Goal: Information Seeking & Learning: Stay updated

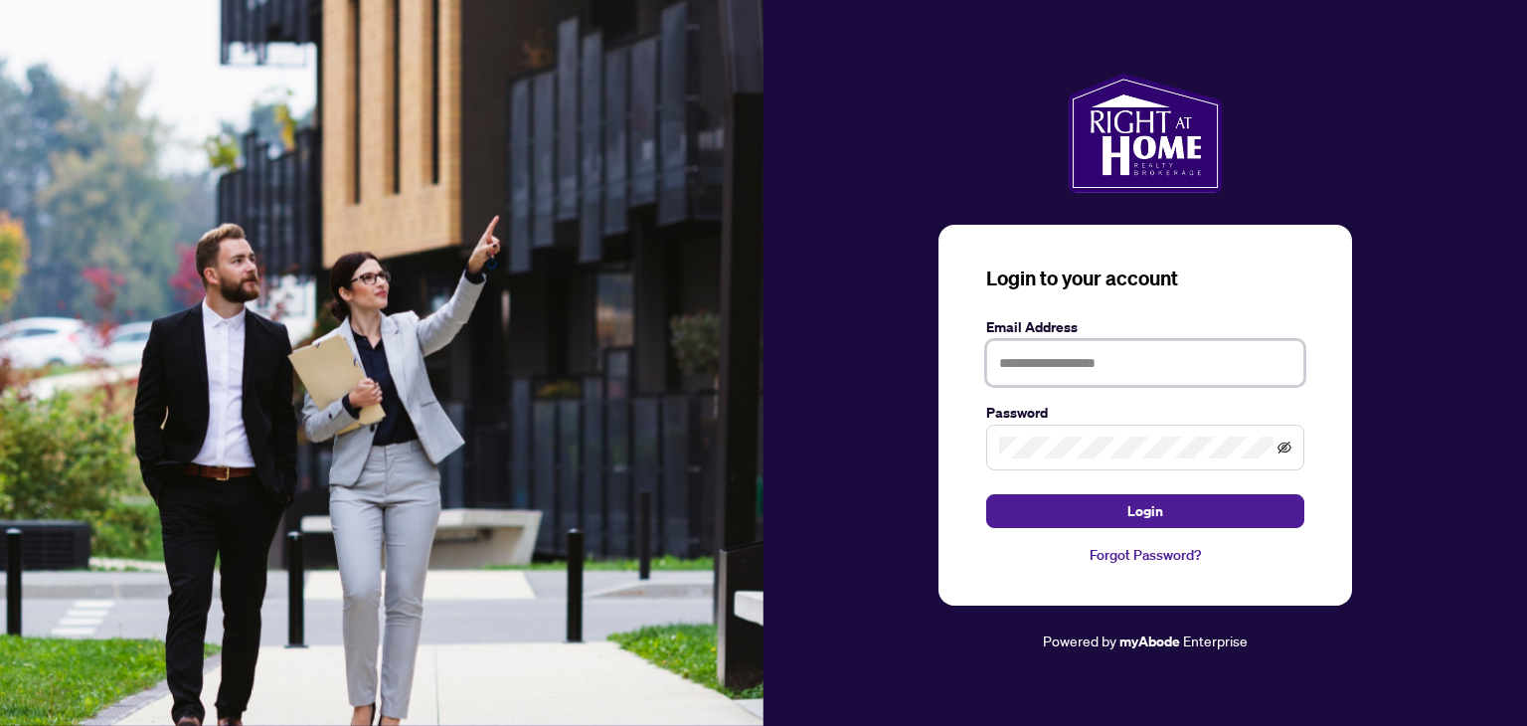
type input "**********"
click at [1280, 446] on icon "eye-invisible" at bounding box center [1284, 447] width 14 height 14
click at [1279, 446] on icon "eye" at bounding box center [1284, 447] width 14 height 14
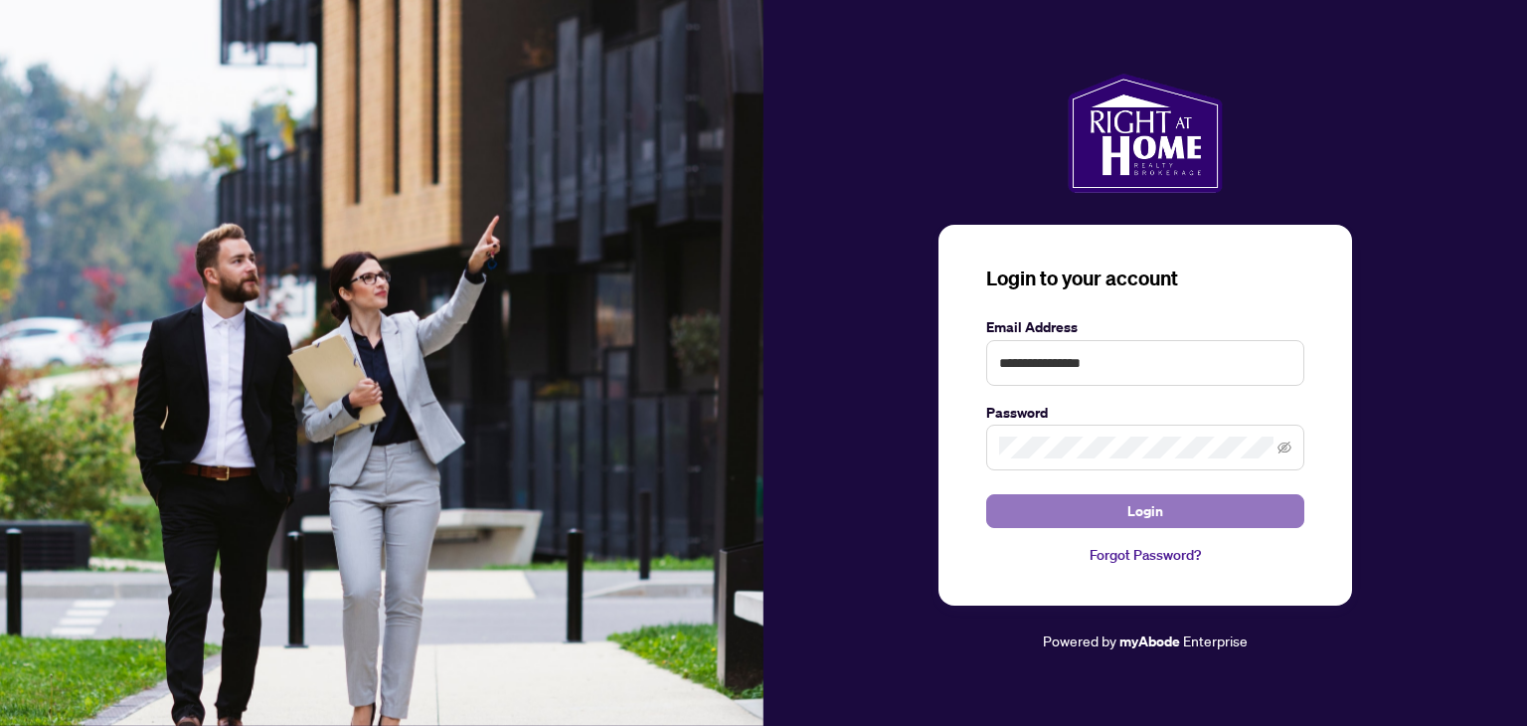
click at [1125, 514] on button "Login" at bounding box center [1145, 511] width 318 height 34
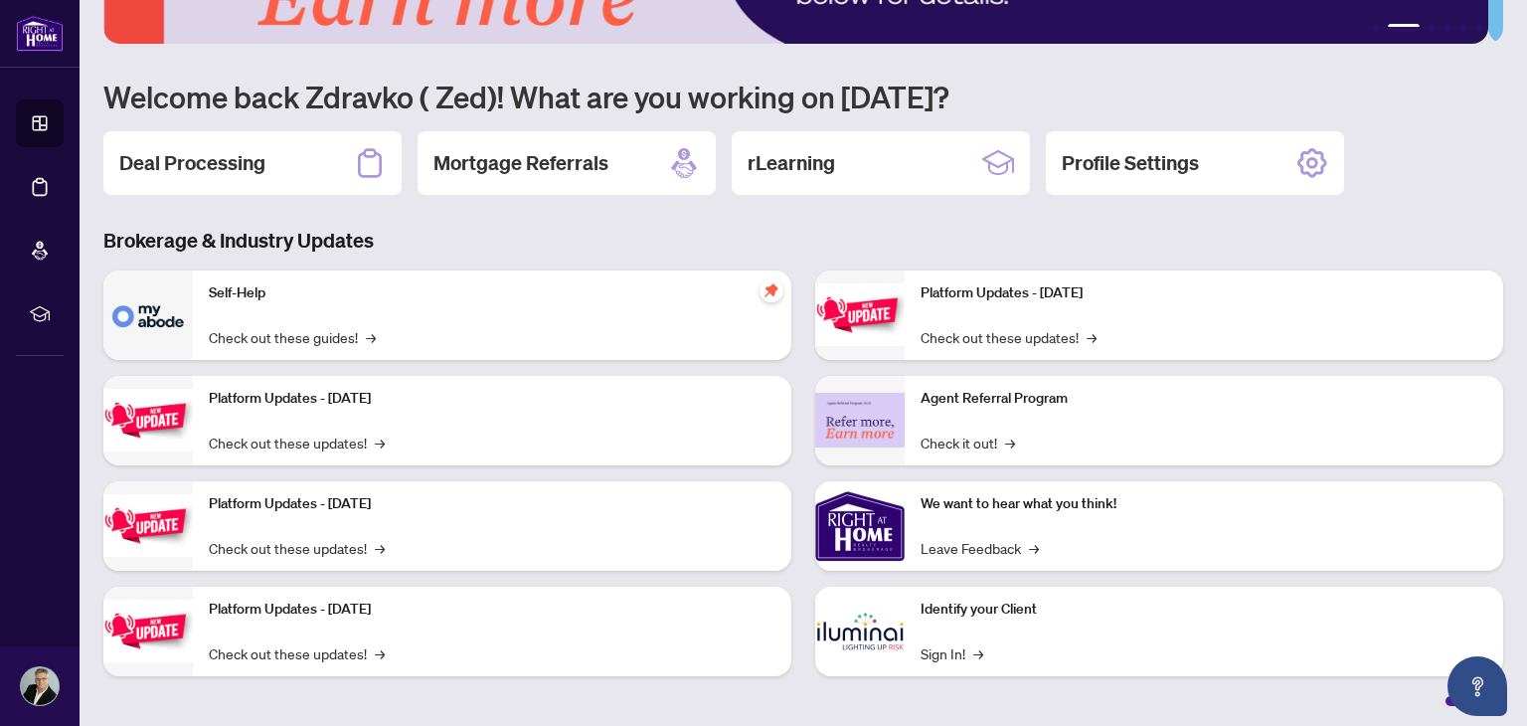
scroll to position [133, 0]
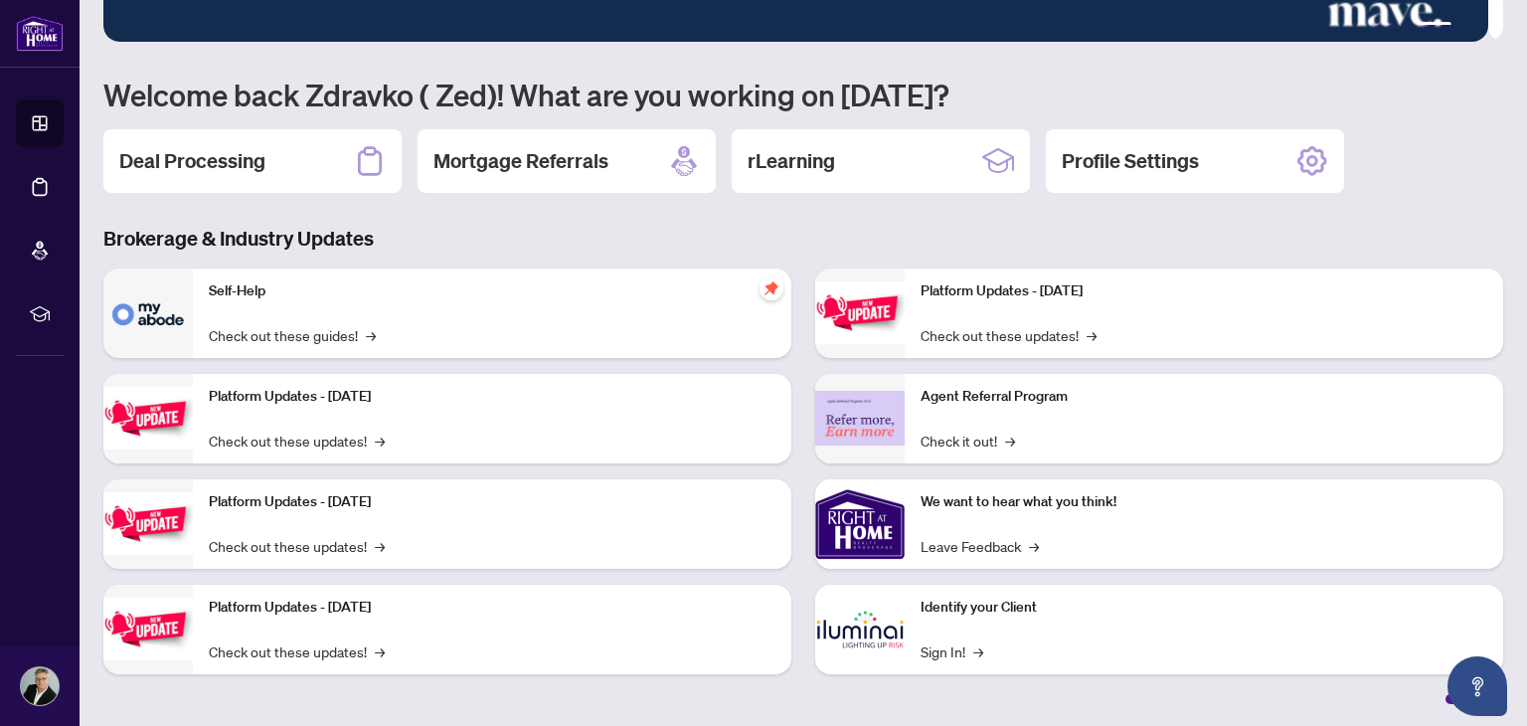
click at [240, 311] on div "Self-Help Check out these guides! →" at bounding box center [492, 312] width 598 height 89
click at [239, 329] on link "Check out these guides! →" at bounding box center [292, 335] width 167 height 22
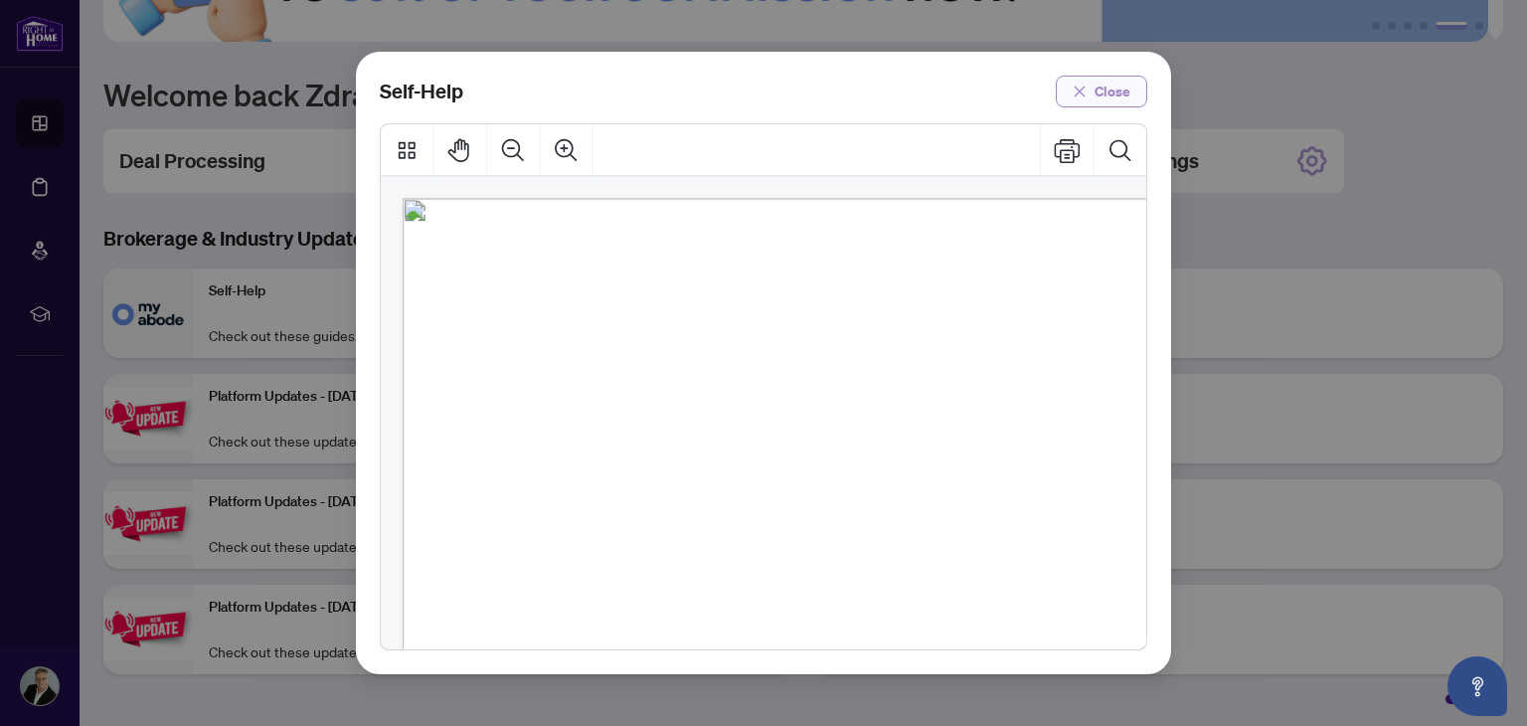
click at [1105, 84] on span "Close" at bounding box center [1113, 92] width 36 height 32
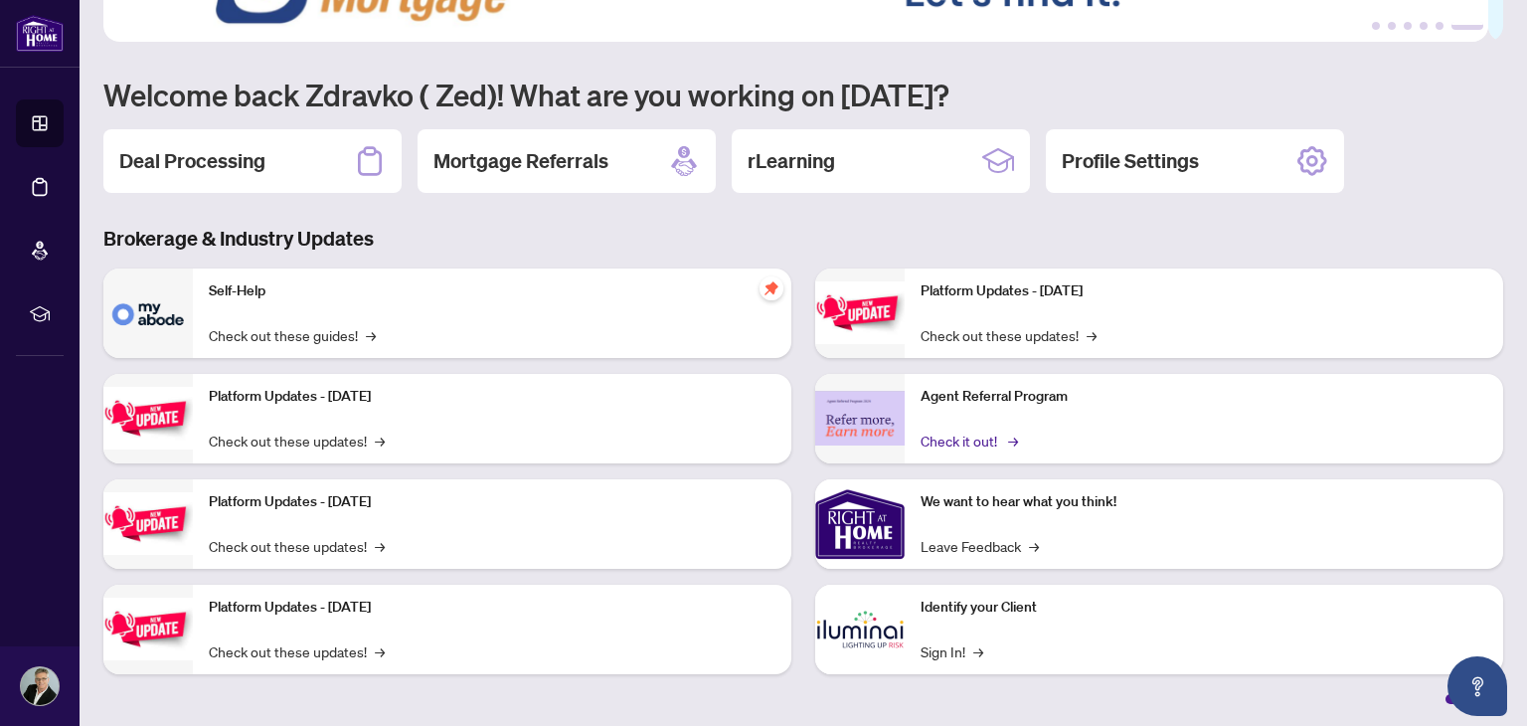
click at [965, 438] on link "Check it out! →" at bounding box center [968, 440] width 94 height 22
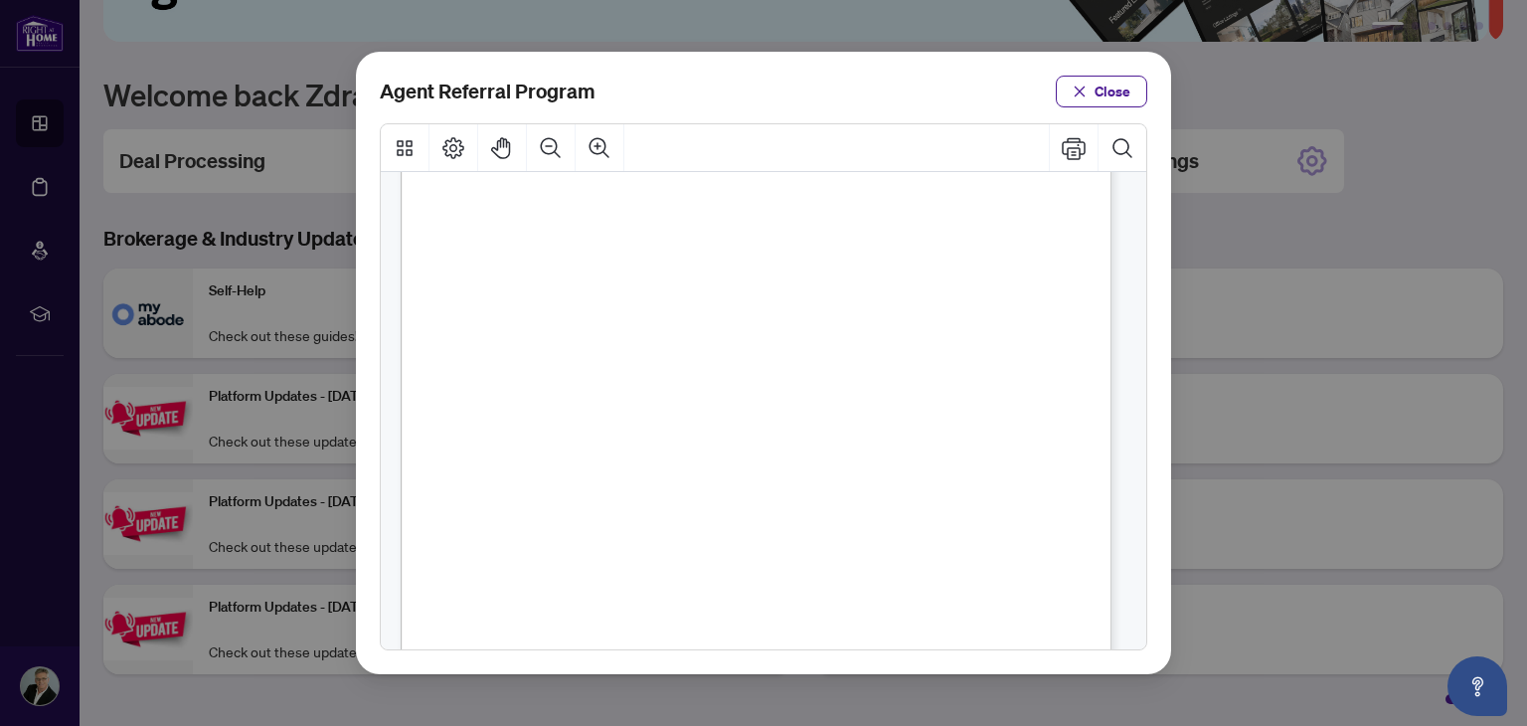
scroll to position [199, 0]
click at [1121, 89] on span "Close" at bounding box center [1113, 92] width 36 height 32
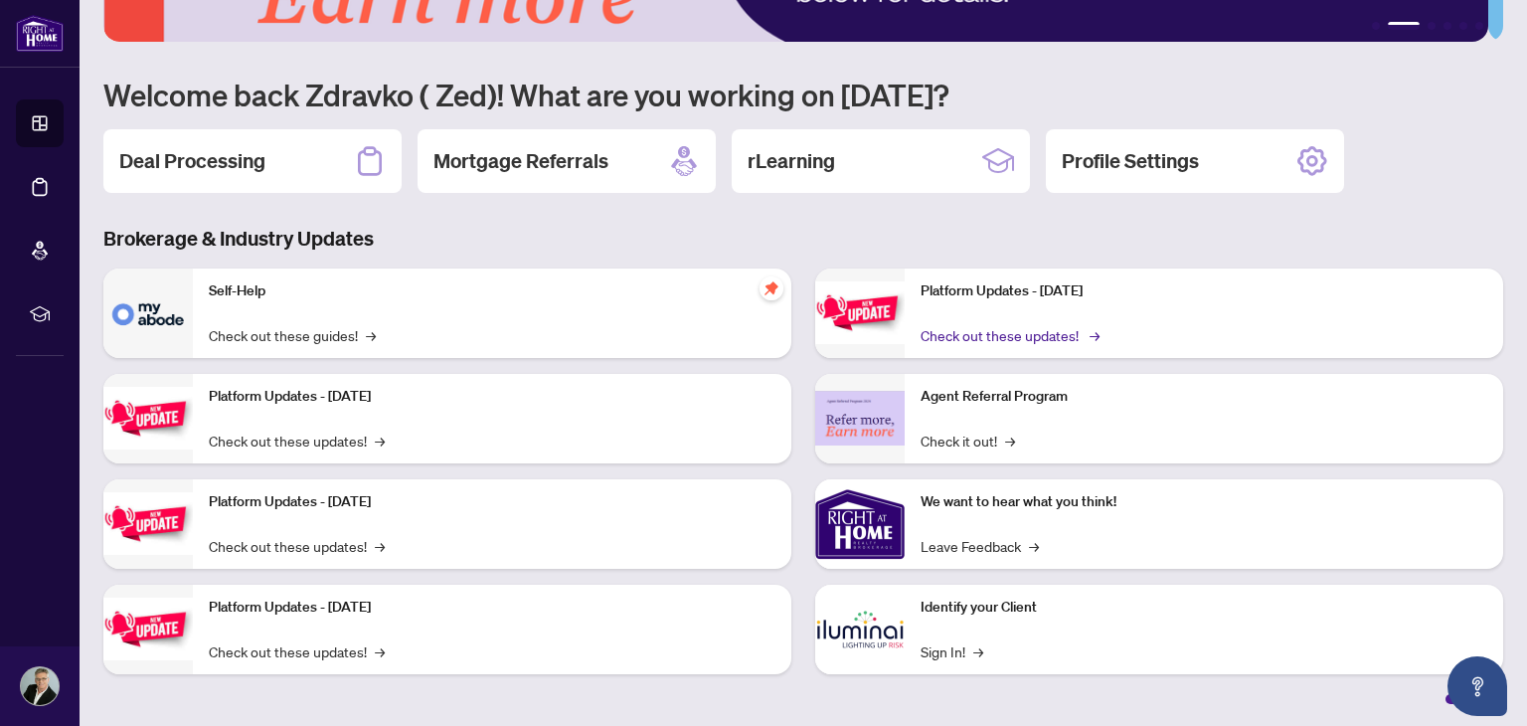
click at [1016, 334] on link "Check out these updates! →" at bounding box center [1009, 335] width 176 height 22
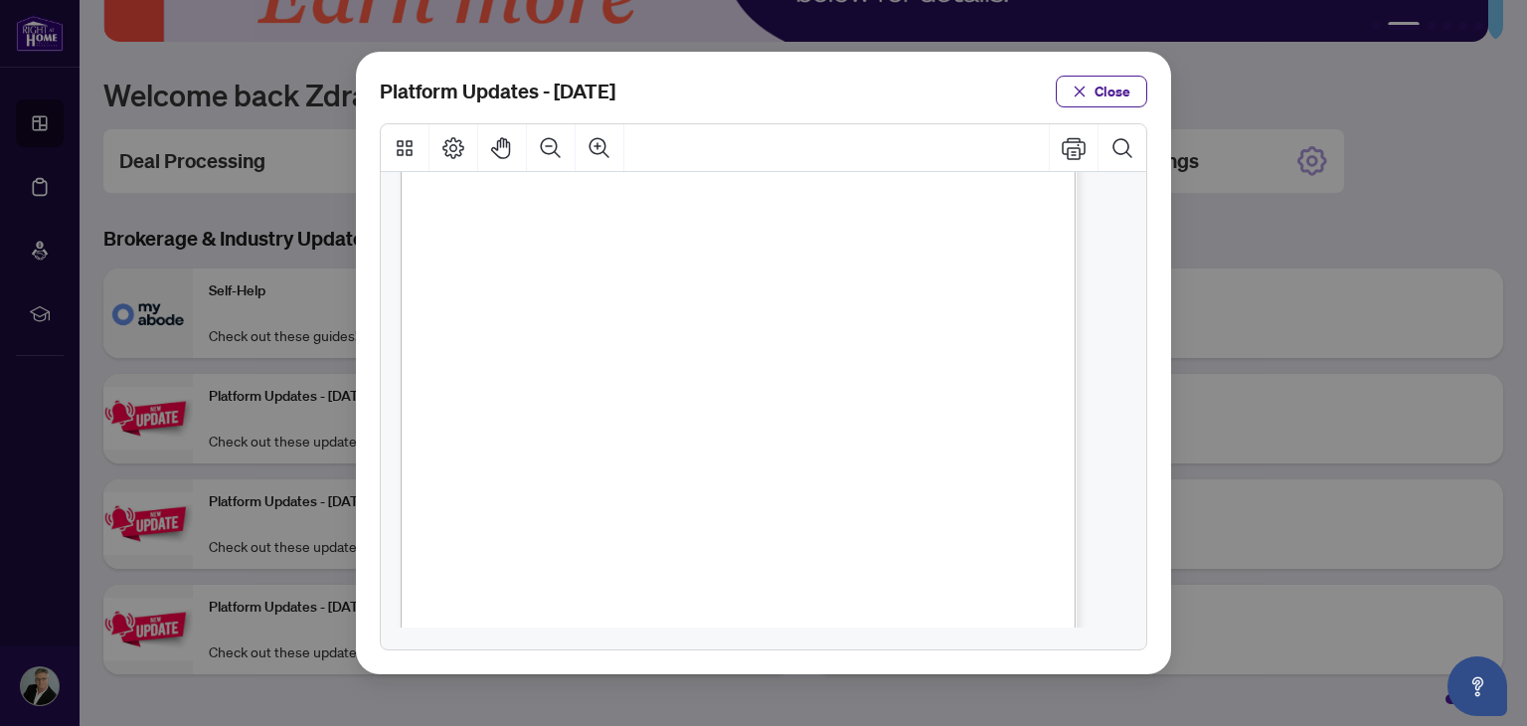
scroll to position [398, 0]
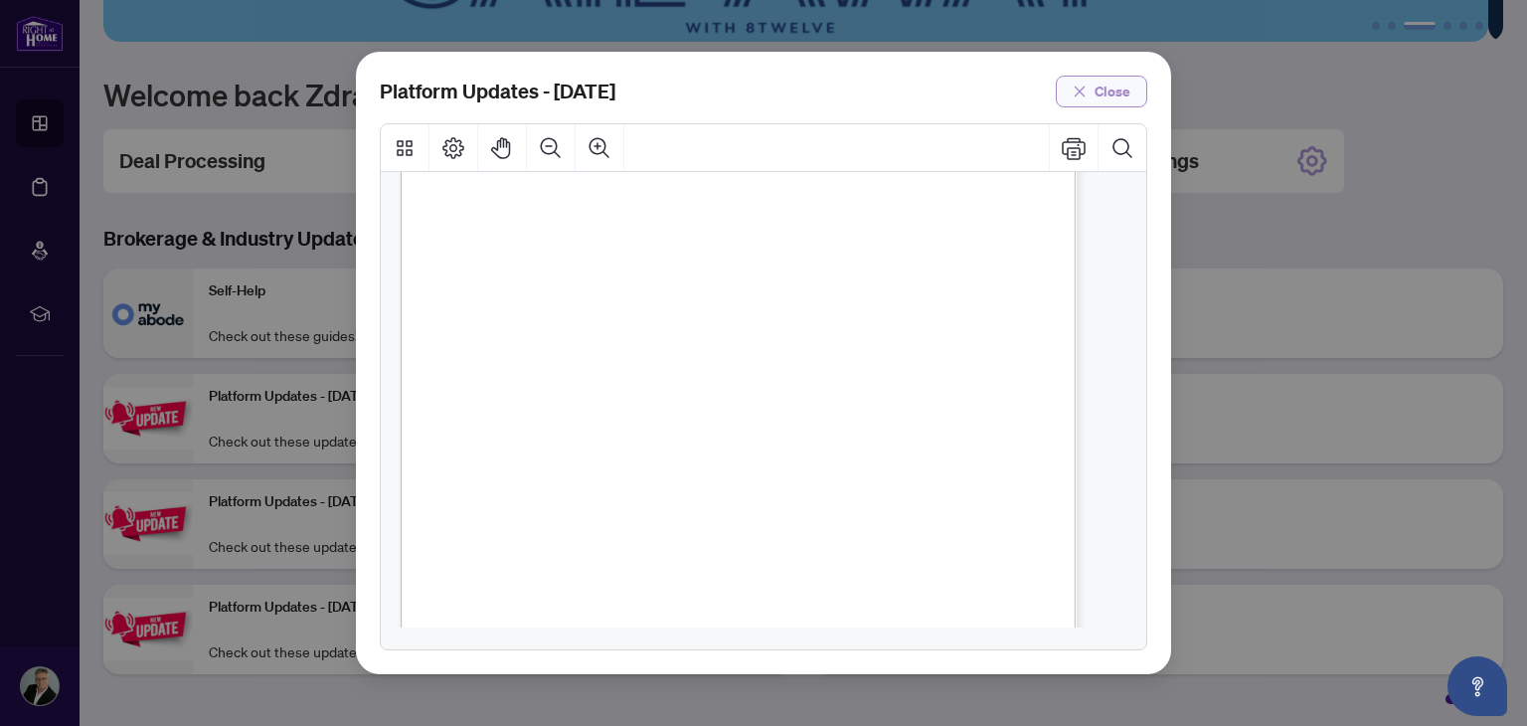
click at [1105, 92] on span "Close" at bounding box center [1113, 92] width 36 height 32
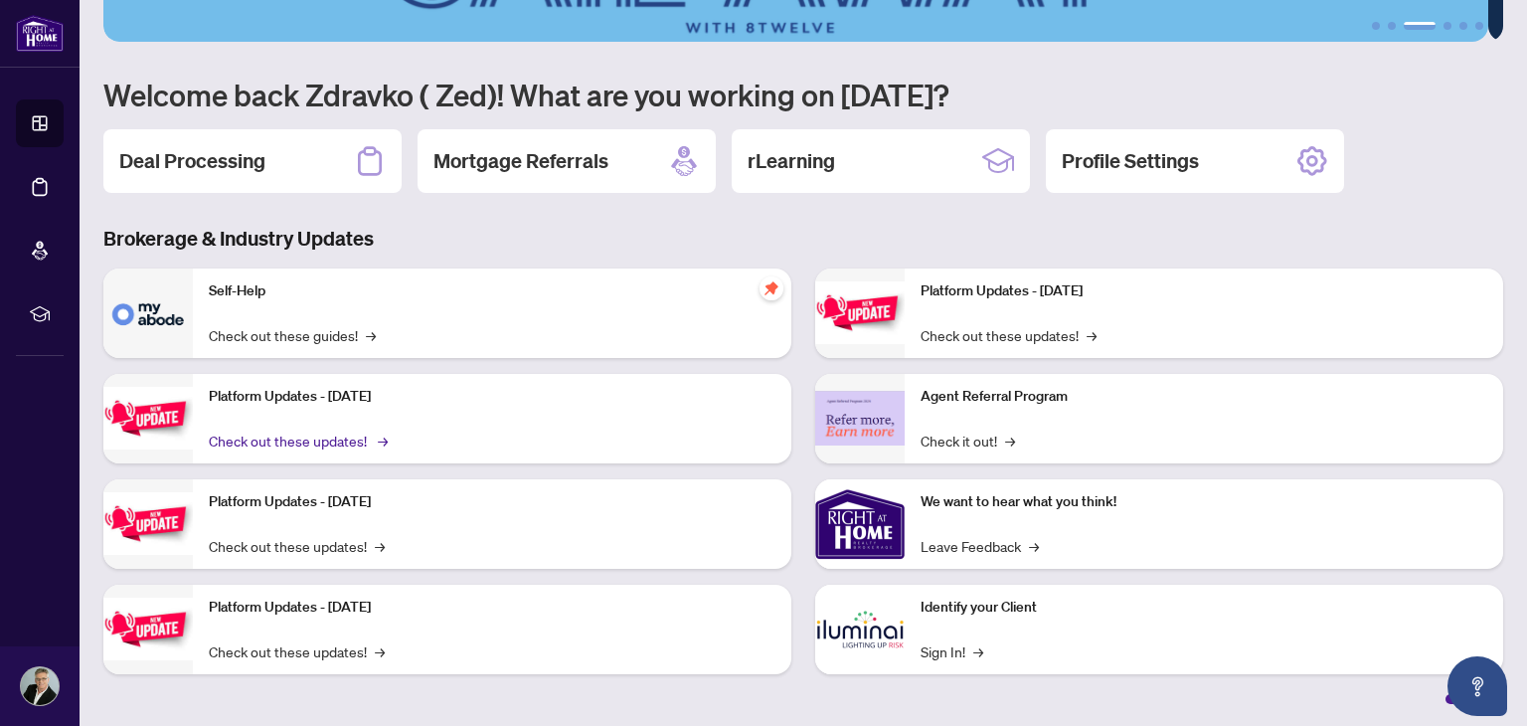
click at [381, 431] on span "→" at bounding box center [383, 440] width 10 height 22
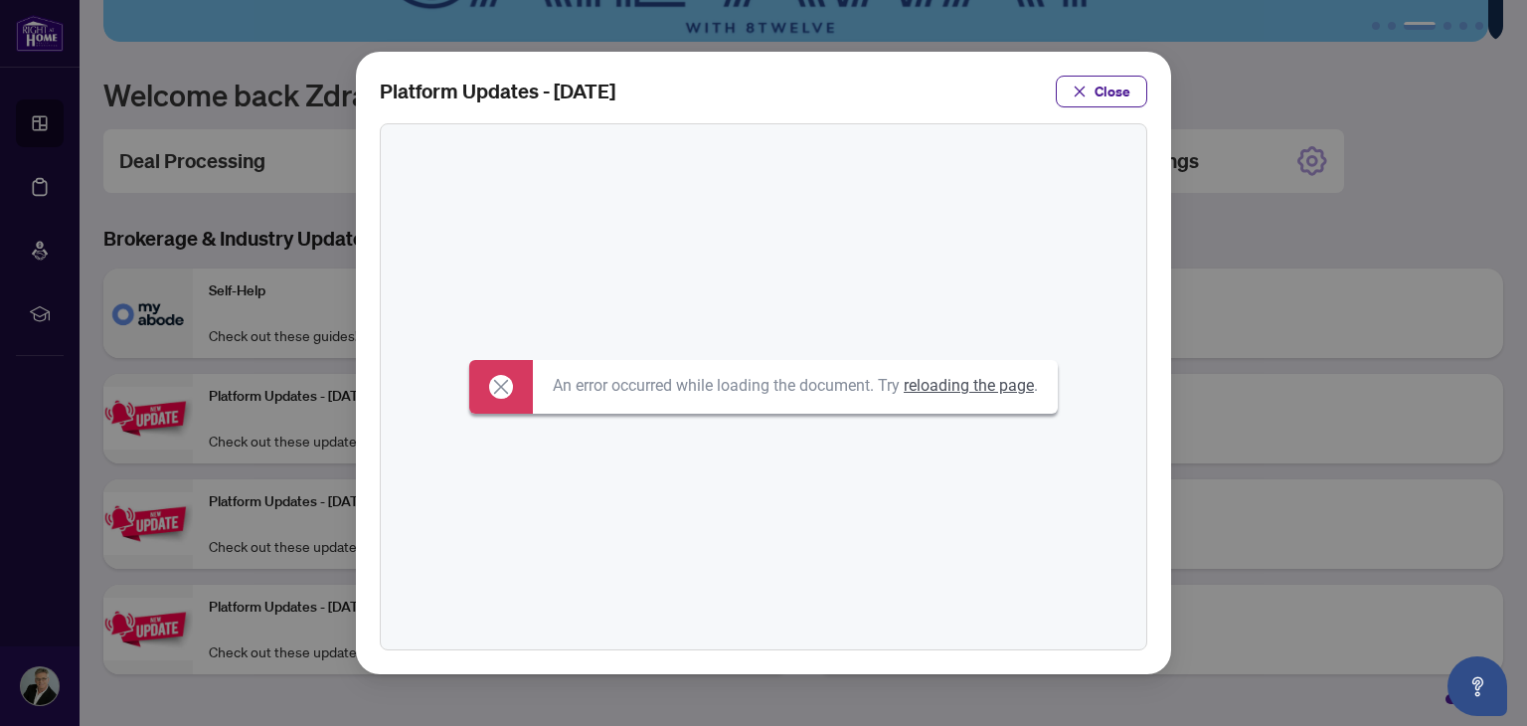
click at [956, 391] on link "reloading the page" at bounding box center [969, 385] width 130 height 19
